Goal: Task Accomplishment & Management: Complete application form

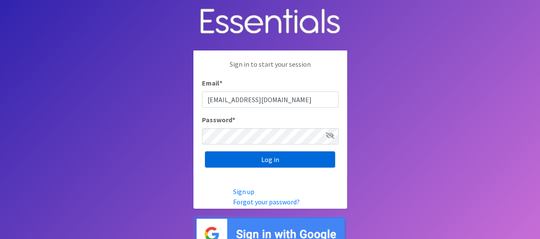
click at [220, 159] on input "Log in" at bounding box center [270, 159] width 130 height 16
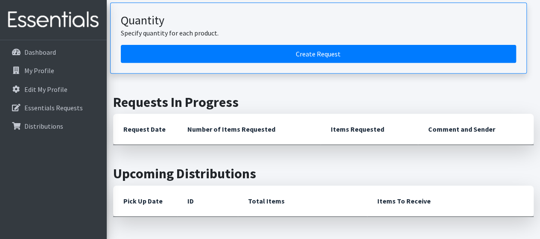
scroll to position [150, 0]
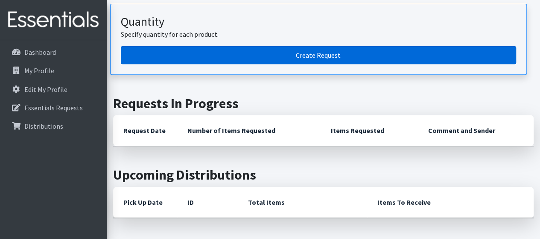
click at [179, 46] on link "Create Request" at bounding box center [319, 55] width 396 height 18
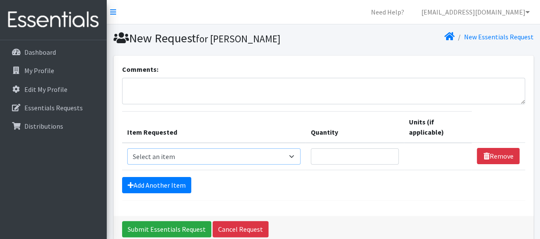
click at [176, 159] on select "Select an item # of Children this order will serve # of Individuals Living in H…" at bounding box center [214, 156] width 174 height 16
select select "13431"
click at [127, 148] on select "Select an item # of Children this order will serve # of Individuals Living in H…" at bounding box center [214, 156] width 174 height 16
click at [351, 148] on input "Quantity" at bounding box center [355, 156] width 88 height 16
type input "125"
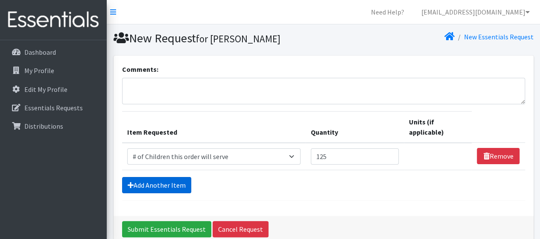
click at [162, 183] on link "Add Another Item" at bounding box center [156, 185] width 69 height 16
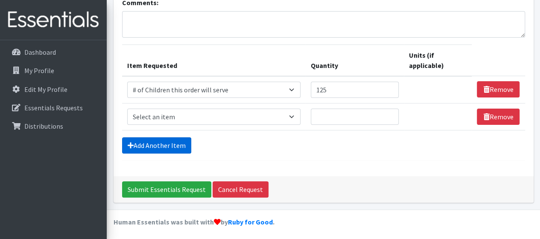
scroll to position [68, 0]
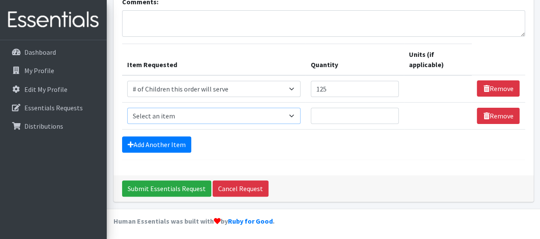
click at [140, 118] on select "Select an item # of Children this order will serve # of Individuals Living in H…" at bounding box center [214, 116] width 174 height 16
select select "6076"
click at [127, 108] on select "Select an item # of Children this order will serve # of Individuals Living in H…" at bounding box center [214, 116] width 174 height 16
click at [323, 114] on input "Quantity" at bounding box center [355, 116] width 88 height 16
type input "340"
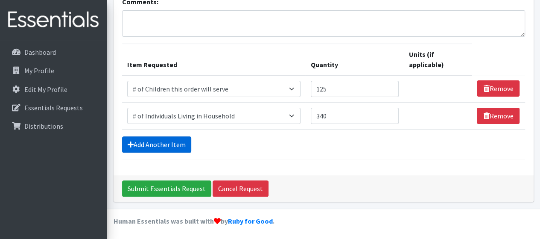
click at [156, 142] on link "Add Another Item" at bounding box center [156, 144] width 69 height 16
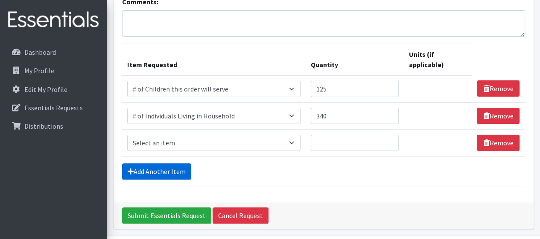
scroll to position [94, 0]
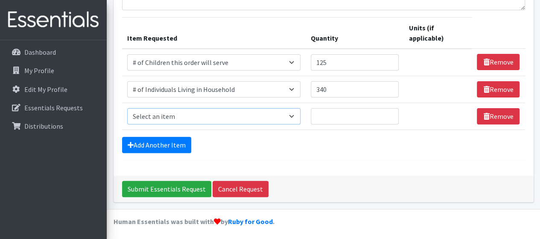
click at [152, 114] on select "Select an item # of Children this order will serve # of Individuals Living in H…" at bounding box center [214, 116] width 174 height 16
select select "15477"
click at [127, 108] on select "Select an item # of Children this order will serve # of Individuals Living in H…" at bounding box center [214, 116] width 174 height 16
click at [323, 121] on input "Quantity" at bounding box center [351, 116] width 86 height 16
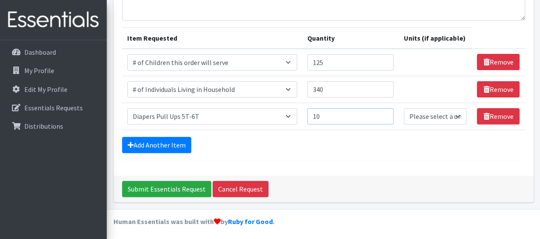
type input "10"
click at [438, 117] on select "Please select a unit units Packs" at bounding box center [435, 116] width 63 height 16
select select "Pack"
click at [405, 108] on select "Please select a unit units Packs" at bounding box center [435, 116] width 63 height 16
click at [167, 143] on link "Add Another Item" at bounding box center [156, 145] width 69 height 16
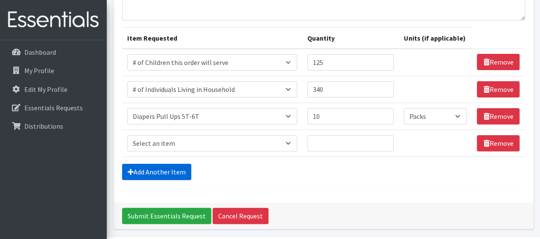
scroll to position [111, 0]
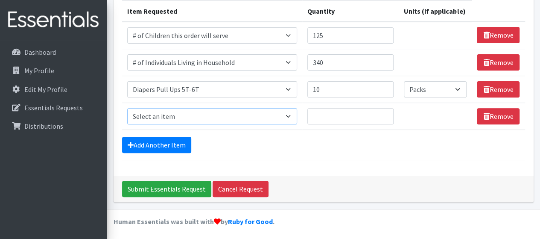
click at [171, 116] on select "Select an item # of Children this order will serve # of Individuals Living in H…" at bounding box center [212, 116] width 170 height 16
select select "1973"
click at [127, 108] on select "Select an item # of Children this order will serve # of Individuals Living in H…" at bounding box center [212, 116] width 170 height 16
click at [330, 123] on td "Quantity" at bounding box center [350, 116] width 97 height 27
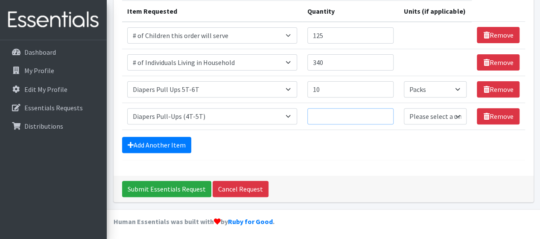
click at [327, 117] on input "Quantity" at bounding box center [351, 116] width 86 height 16
type input "12"
drag, startPoint x: 425, startPoint y: 118, endPoint x: 436, endPoint y: 117, distance: 10.7
click at [436, 117] on select "Please select a unit units Packs" at bounding box center [435, 116] width 63 height 16
select select "Pack"
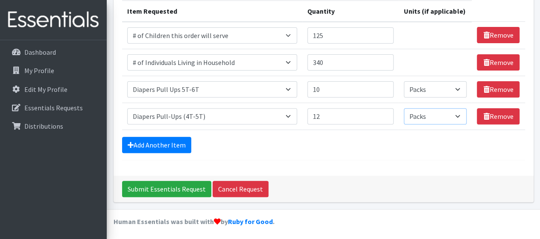
click at [405, 108] on select "Please select a unit units Packs" at bounding box center [435, 116] width 63 height 16
drag, startPoint x: 326, startPoint y: 87, endPoint x: 320, endPoint y: 88, distance: 6.1
click at [320, 88] on input "10" at bounding box center [351, 89] width 86 height 16
type input "12"
click at [154, 141] on link "Add Another Item" at bounding box center [156, 145] width 69 height 16
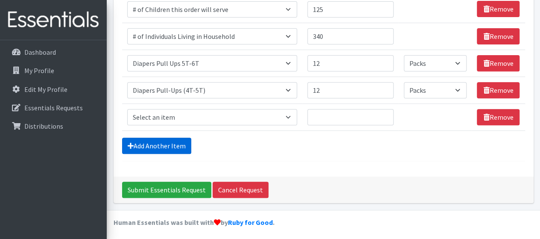
scroll to position [138, 0]
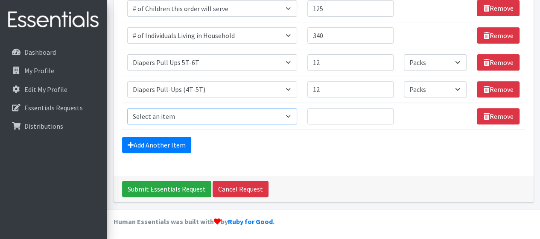
click at [172, 116] on select "Select an item # of Children this order will serve # of Individuals Living in H…" at bounding box center [212, 116] width 170 height 16
select select "1964"
click at [127, 108] on select "Select an item # of Children this order will serve # of Individuals Living in H…" at bounding box center [212, 116] width 170 height 16
click at [332, 117] on input "Quantity" at bounding box center [351, 116] width 86 height 16
type input "12"
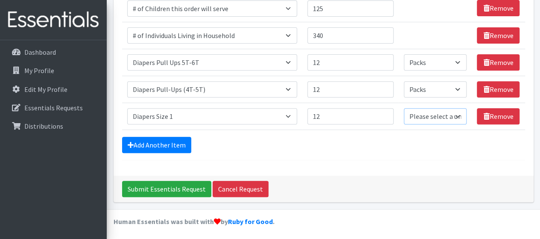
click at [429, 114] on select "Please select a unit units Packs" at bounding box center [435, 116] width 63 height 16
select select "Pack"
click at [405, 108] on select "Please select a unit units Packs" at bounding box center [435, 116] width 63 height 16
click at [294, 114] on select "Select an item # of Children this order will serve # of Individuals Living in H…" at bounding box center [212, 116] width 170 height 16
click at [279, 145] on div "Add Another Item" at bounding box center [323, 145] width 403 height 16
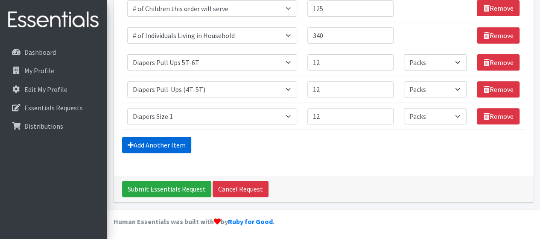
click at [163, 146] on link "Add Another Item" at bounding box center [156, 145] width 69 height 16
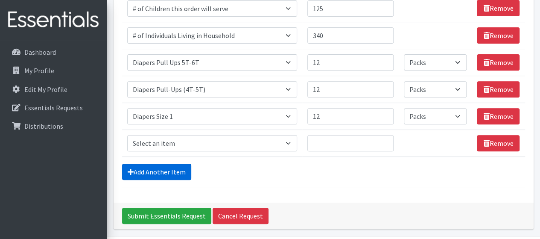
scroll to position [164, 0]
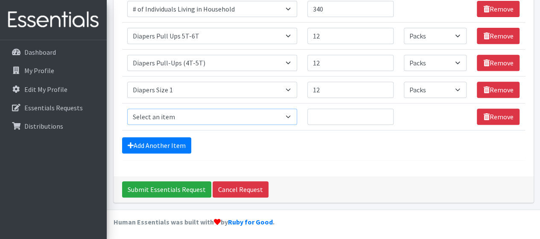
click at [163, 113] on select "Select an item # of Children this order will serve # of Individuals Living in H…" at bounding box center [212, 117] width 170 height 16
select select "1966"
click at [127, 109] on select "Select an item # of Children this order will serve # of Individuals Living in H…" at bounding box center [212, 117] width 170 height 16
click at [328, 118] on input "Quantity" at bounding box center [351, 117] width 86 height 16
type input "20"
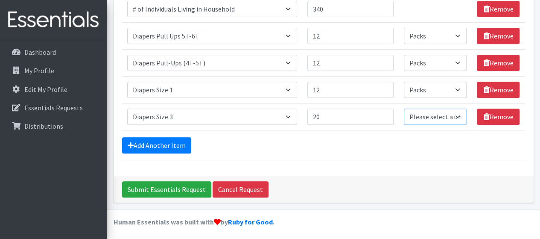
click at [419, 113] on select "Please select a unit units Packs" at bounding box center [435, 117] width 63 height 16
select select "Pack"
click at [405, 109] on select "Please select a unit units Packs" at bounding box center [435, 117] width 63 height 16
click at [178, 143] on link "Add Another Item" at bounding box center [156, 145] width 69 height 16
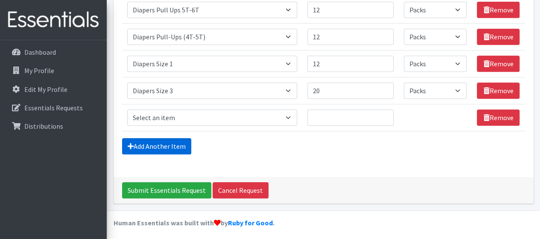
scroll to position [191, 0]
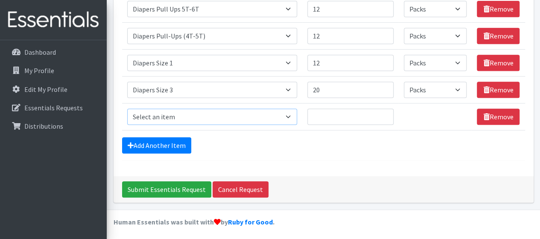
click at [172, 115] on select "Select an item # of Children this order will serve # of Individuals Living in H…" at bounding box center [212, 117] width 170 height 16
select select "1968"
click at [127, 109] on select "Select an item # of Children this order will serve # of Individuals Living in H…" at bounding box center [212, 117] width 170 height 16
click at [352, 118] on input "Quantity" at bounding box center [351, 117] width 86 height 16
type input "30"
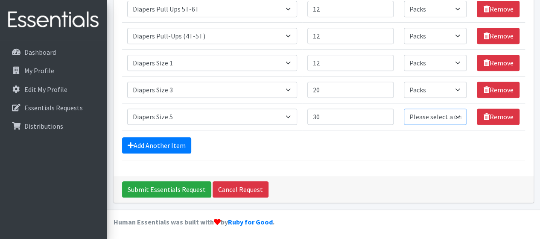
click at [436, 114] on select "Please select a unit units Packs" at bounding box center [435, 117] width 63 height 16
select select "Pack"
click at [405, 109] on select "Please select a unit units Packs" at bounding box center [435, 117] width 63 height 16
click at [162, 139] on link "Add Another Item" at bounding box center [156, 145] width 69 height 16
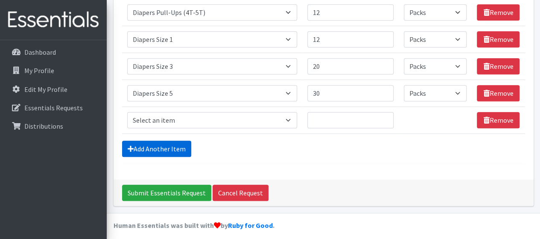
scroll to position [218, 0]
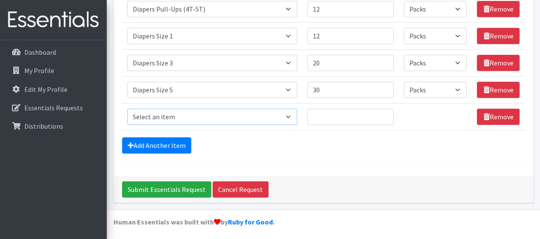
click at [188, 117] on select "Select an item # of Children this order will serve # of Individuals Living in H…" at bounding box center [212, 117] width 170 height 16
select select "1970"
click at [127, 109] on select "Select an item # of Children this order will serve # of Individuals Living in H…" at bounding box center [212, 117] width 170 height 16
click at [356, 113] on input "Quantity" at bounding box center [351, 117] width 86 height 16
type input "40"
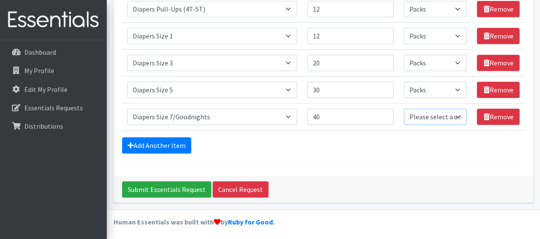
click at [441, 115] on select "Please select a unit units Packs" at bounding box center [435, 117] width 63 height 16
select select "Pack"
click at [405, 109] on select "Please select a unit units Packs" at bounding box center [435, 117] width 63 height 16
click at [141, 146] on link "Add Another Item" at bounding box center [156, 145] width 69 height 16
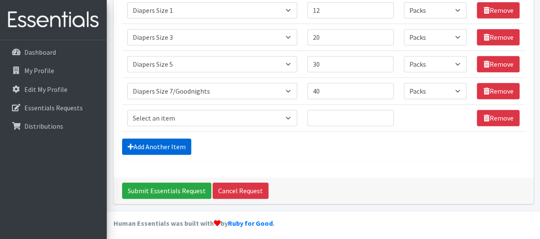
scroll to position [244, 0]
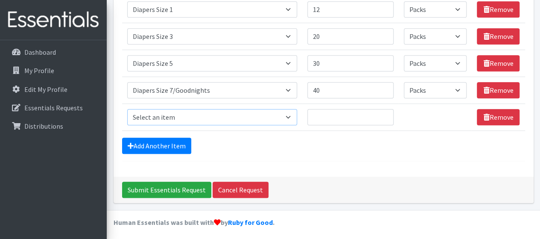
click at [169, 115] on select "Select an item # of Children this order will serve # of Individuals Living in H…" at bounding box center [212, 117] width 170 height 16
select select "302"
click at [127, 109] on select "Select an item # of Children this order will serve # of Individuals Living in H…" at bounding box center [212, 117] width 170 height 16
click at [320, 112] on input "Quantity" at bounding box center [351, 117] width 86 height 16
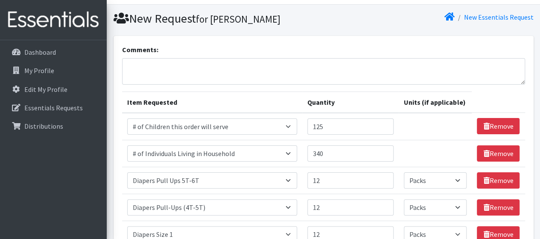
scroll to position [18, 0]
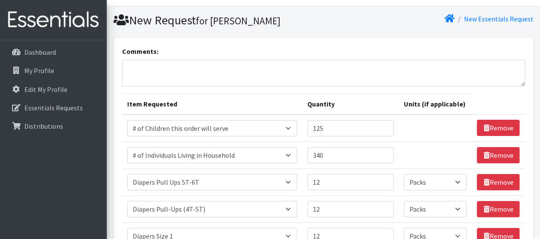
type input "16"
click at [251, 64] on textarea "Comments:" at bounding box center [323, 73] width 403 height 26
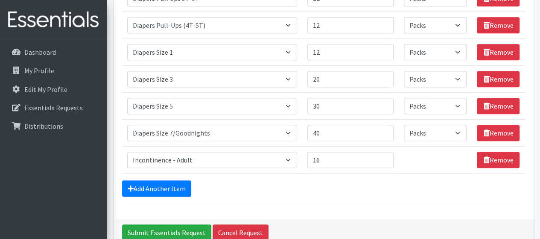
scroll to position [204, 0]
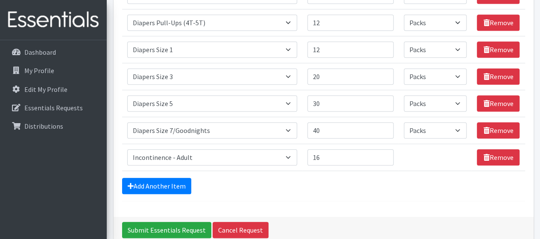
type textarea "Incontinence Adults-"
drag, startPoint x: 331, startPoint y: 149, endPoint x: 308, endPoint y: 152, distance: 23.6
click at [308, 152] on td "Quantity 16" at bounding box center [350, 157] width 97 height 27
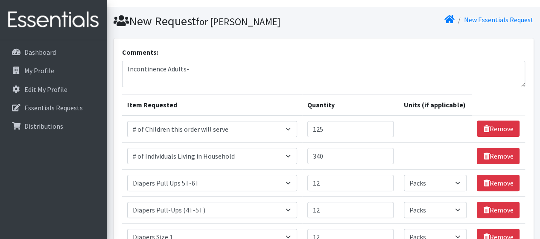
scroll to position [0, 0]
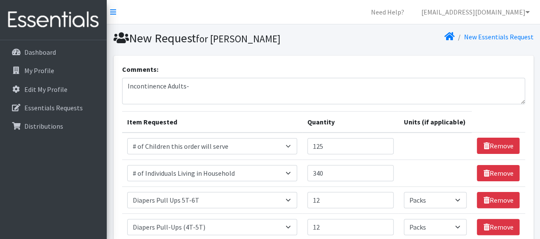
type input "24"
click at [191, 83] on textarea "Incontinence Adults-" at bounding box center [323, 91] width 403 height 26
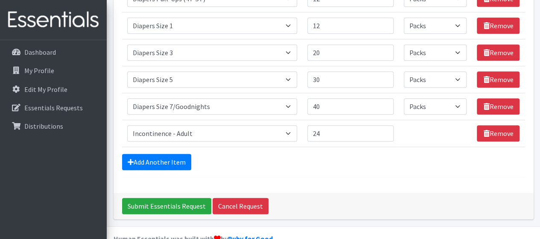
scroll to position [244, 0]
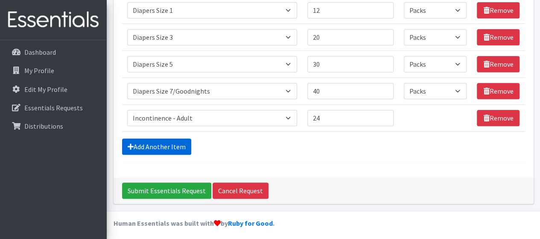
type textarea "Incontinence Adults-ideally we need 8 small, 8 medium and 8 large"
click at [169, 143] on link "Add Another Item" at bounding box center [156, 146] width 69 height 16
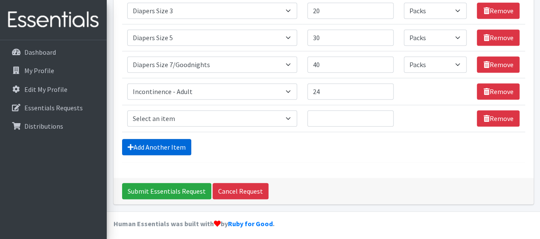
scroll to position [271, 0]
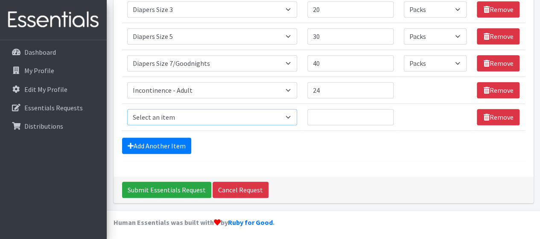
click at [200, 118] on select "Select an item # of Children this order will serve # of Individuals Living in H…" at bounding box center [212, 117] width 170 height 16
select select "14372"
click at [127, 109] on select "Select an item # of Children this order will serve # of Individuals Living in H…" at bounding box center [212, 117] width 170 height 16
click at [332, 116] on input "Quantity" at bounding box center [351, 117] width 86 height 16
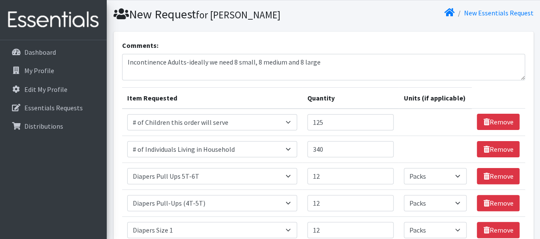
scroll to position [0, 0]
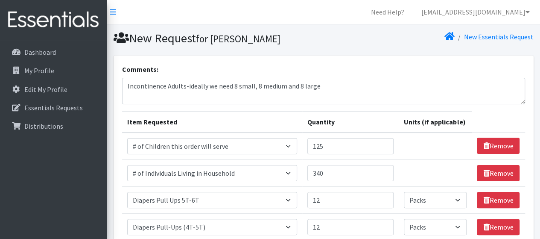
type input "12"
click at [318, 85] on textarea "Incontinence Adults-ideally we need 8 small, 8 medium and 8 large" at bounding box center [323, 91] width 403 height 26
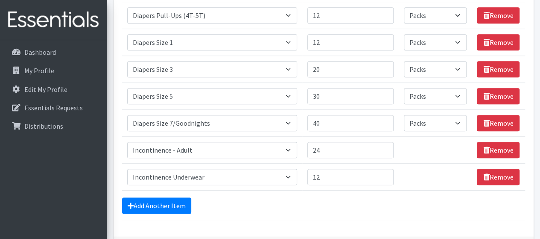
scroll to position [254, 0]
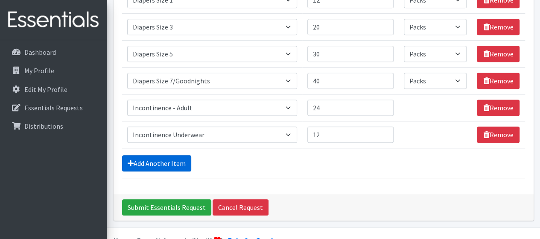
type textarea "Incontinence Adults-ideally we need 8 small, 8 medium and 8 large; Incontinence…"
click at [163, 159] on link "Add Another Item" at bounding box center [156, 163] width 69 height 16
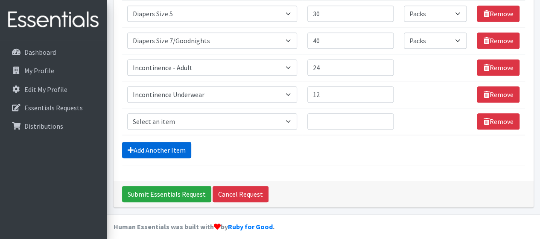
scroll to position [298, 0]
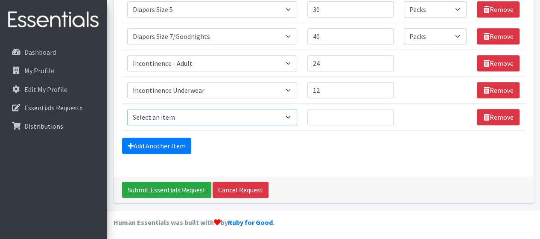
click at [195, 115] on select "Select an item # of Children this order will serve # of Individuals Living in H…" at bounding box center [212, 117] width 170 height 16
select select "5774"
click at [127, 109] on select "Select an item # of Children this order will serve # of Individuals Living in H…" at bounding box center [212, 117] width 170 height 16
click at [321, 115] on input "Quantity" at bounding box center [351, 117] width 86 height 16
type input "60"
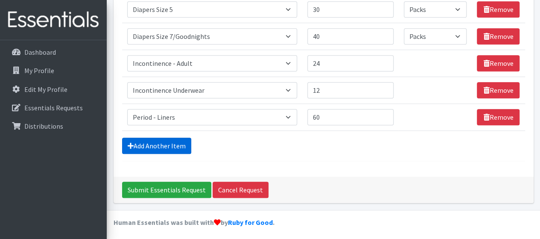
click at [172, 141] on link "Add Another Item" at bounding box center [156, 146] width 69 height 16
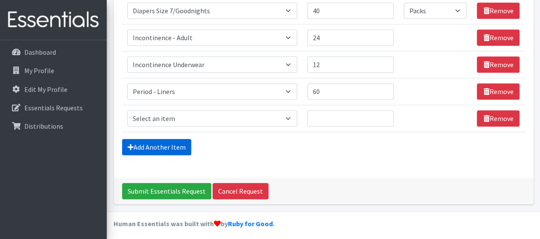
scroll to position [325, 0]
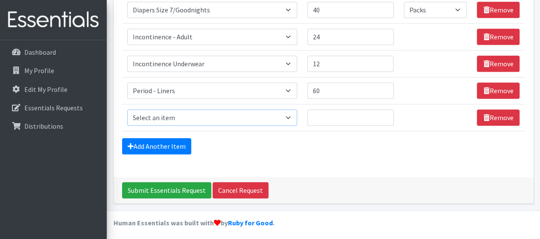
click at [183, 115] on select "Select an item # of Children this order will serve # of Individuals Living in H…" at bounding box center [212, 117] width 170 height 16
select select "5772"
click at [127, 109] on select "Select an item # of Children this order will serve # of Individuals Living in H…" at bounding box center [212, 117] width 170 height 16
click at [314, 115] on input "Quantity" at bounding box center [351, 117] width 86 height 16
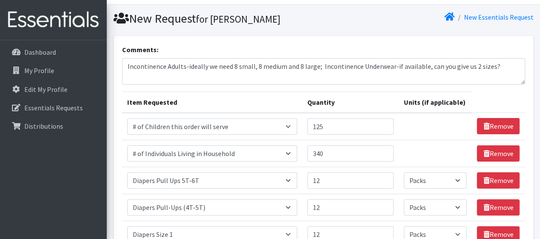
scroll to position [0, 0]
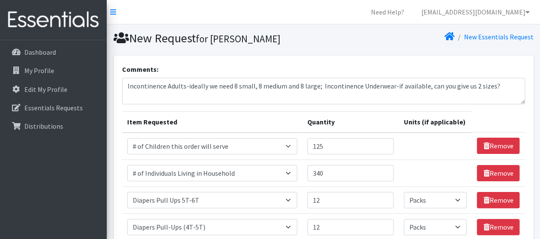
type input "60"
click at [136, 97] on textarea "Incontinence Adults-ideally we need 8 small, 8 medium and 8 large; Incontinence…" at bounding box center [323, 91] width 403 height 26
click at [501, 89] on textarea "Incontinence Adults-ideally we need 8 small, 8 medium and 8 large; Incontinence…" at bounding box center [323, 91] width 403 height 26
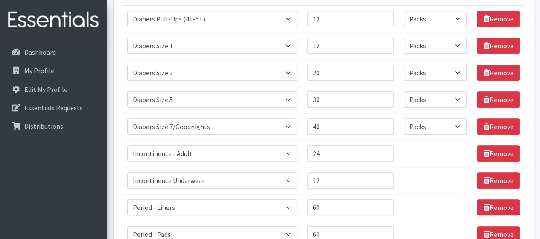
scroll to position [325, 0]
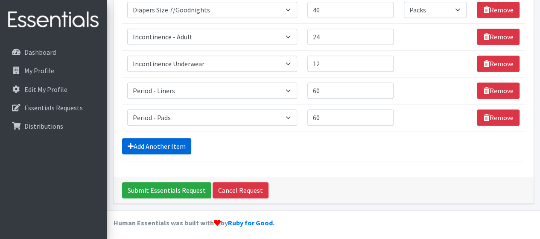
type textarea "Incontinence Adults-ideally we need 8 small, 8 medium and 8 large; Incontinence…"
click at [165, 143] on link "Add Another Item" at bounding box center [156, 146] width 69 height 16
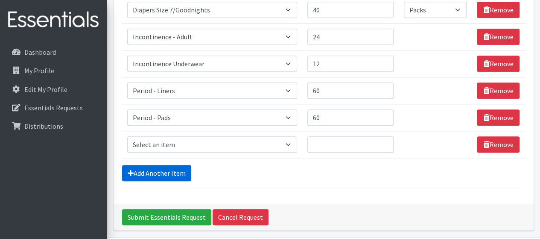
scroll to position [352, 0]
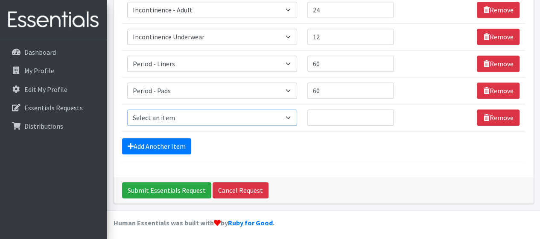
click at [172, 118] on select "Select an item # of Children this order will serve # of Individuals Living in H…" at bounding box center [212, 117] width 170 height 16
click at [222, 118] on select "Select an item # of Children this order will serve # of Individuals Living in H…" at bounding box center [212, 117] width 170 height 16
select select "5773"
click at [127, 109] on select "Select an item # of Children this order will serve # of Individuals Living in H…" at bounding box center [212, 117] width 170 height 16
click at [324, 115] on input "Quantity" at bounding box center [351, 117] width 86 height 16
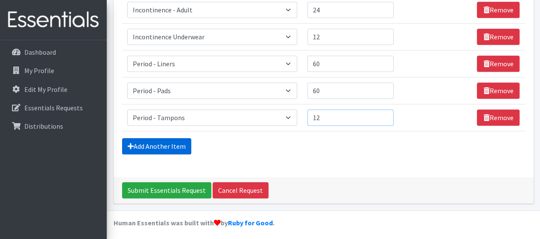
type input "12"
click at [162, 144] on link "Add Another Item" at bounding box center [156, 146] width 69 height 16
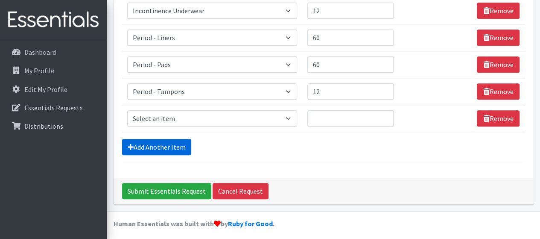
scroll to position [379, 0]
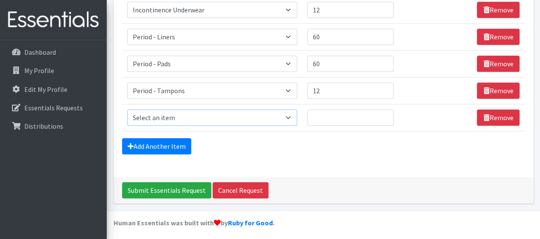
click at [161, 116] on select "Select an item # of Children this order will serve # of Individuals Living in H…" at bounding box center [212, 117] width 170 height 16
select select "1929"
click at [127, 109] on select "Select an item # of Children this order will serve # of Individuals Living in H…" at bounding box center [212, 117] width 170 height 16
click at [324, 114] on input "Quantity" at bounding box center [351, 117] width 86 height 16
click at [384, 114] on input "61" at bounding box center [351, 117] width 86 height 16
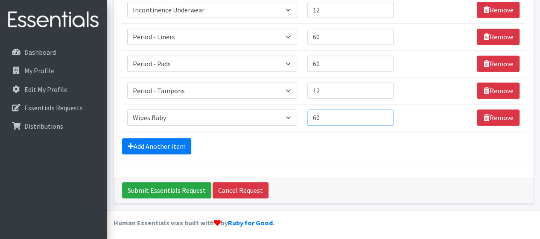
type input "60"
click at [385, 119] on input "60" at bounding box center [351, 117] width 86 height 16
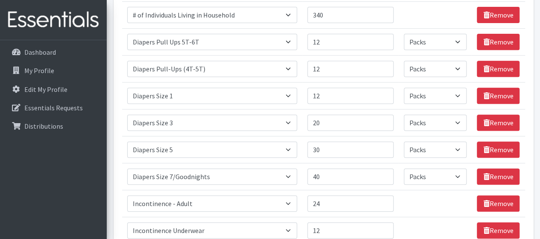
scroll to position [0, 0]
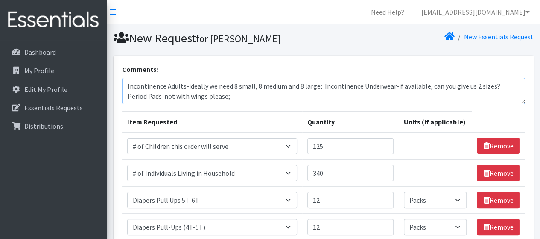
click at [126, 85] on textarea "Incontinence Adults-ideally we need 8 small, 8 medium and 8 large; Incontinence…" at bounding box center [323, 91] width 403 height 26
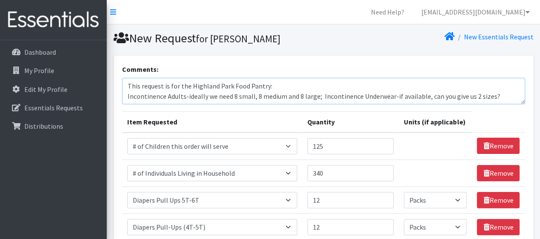
click at [494, 95] on textarea "This request is for the Highland Park Food Pantry: Incontinence Adults-ideally …" at bounding box center [323, 91] width 403 height 26
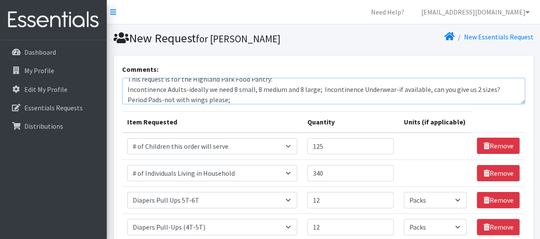
click at [230, 98] on textarea "This request is for the Highland Park Food Pantry: Incontinence Adults-ideally …" at bounding box center [323, 91] width 403 height 26
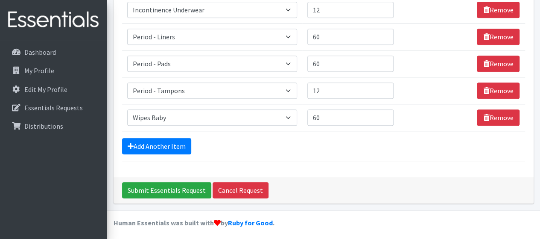
scroll to position [378, 0]
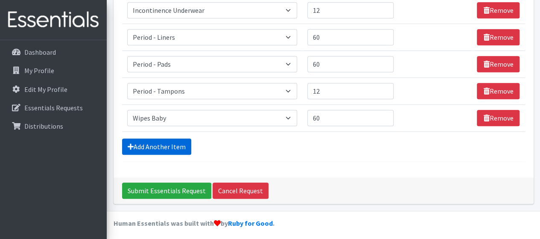
type textarea "This request is for the Highland Park Food Pantry: Incontinence Adults-ideally …"
click at [177, 147] on link "Add Another Item" at bounding box center [156, 146] width 69 height 16
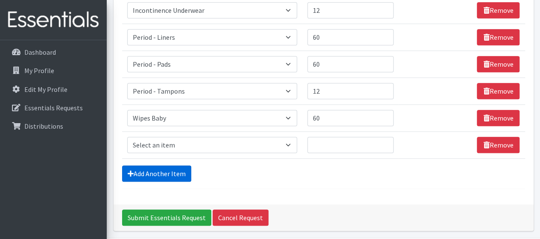
scroll to position [405, 0]
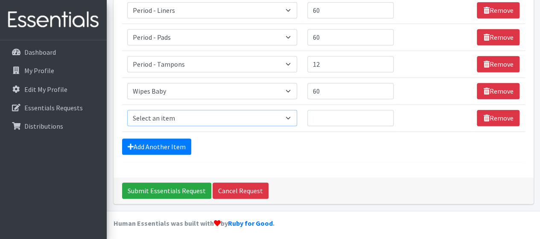
click at [183, 112] on select "Select an item # of Children this order will serve # of Individuals Living in H…" at bounding box center [212, 118] width 170 height 16
select select "7173"
click at [127, 110] on select "Select an item # of Children this order will serve # of Individuals Living in H…" at bounding box center [212, 118] width 170 height 16
click at [323, 115] on input "Quantity" at bounding box center [351, 118] width 86 height 16
type input "1"
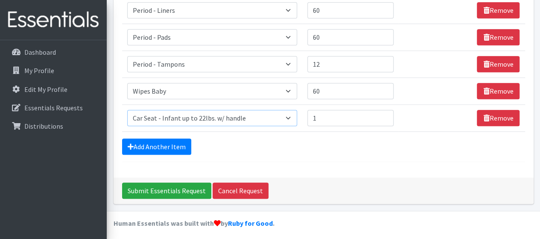
click at [293, 113] on select "Select an item # of Children this order will serve # of Individuals Living in H…" at bounding box center [212, 118] width 170 height 16
click at [504, 116] on link "Remove" at bounding box center [498, 118] width 43 height 16
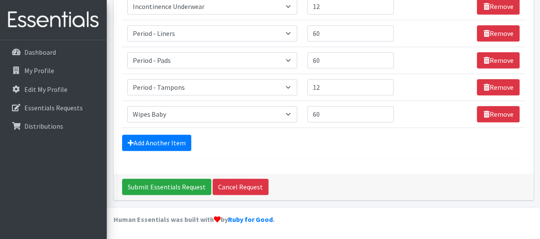
scroll to position [379, 0]
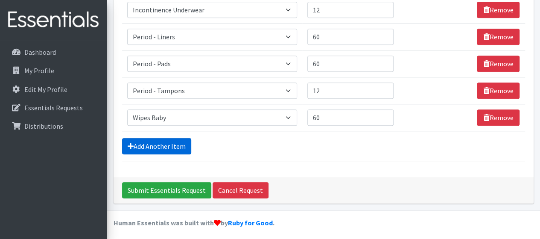
click at [160, 146] on link "Add Another Item" at bounding box center [156, 146] width 69 height 16
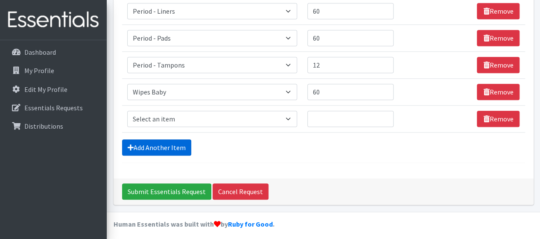
scroll to position [405, 0]
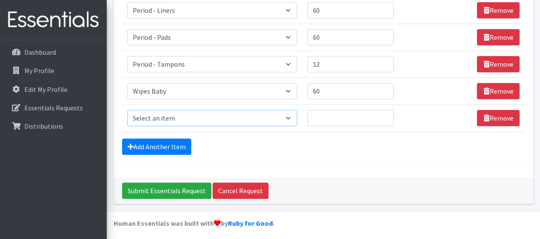
click at [155, 115] on select "Select an item # of Children this order will serve # of Individuals Living in H…" at bounding box center [212, 118] width 170 height 16
select select "11425"
click at [127, 110] on select "Select an item # of Children this order will serve # of Individuals Living in H…" at bounding box center [212, 118] width 170 height 16
click at [326, 114] on input "Quantity" at bounding box center [351, 118] width 86 height 16
type input "1"
